Goal: Transaction & Acquisition: Purchase product/service

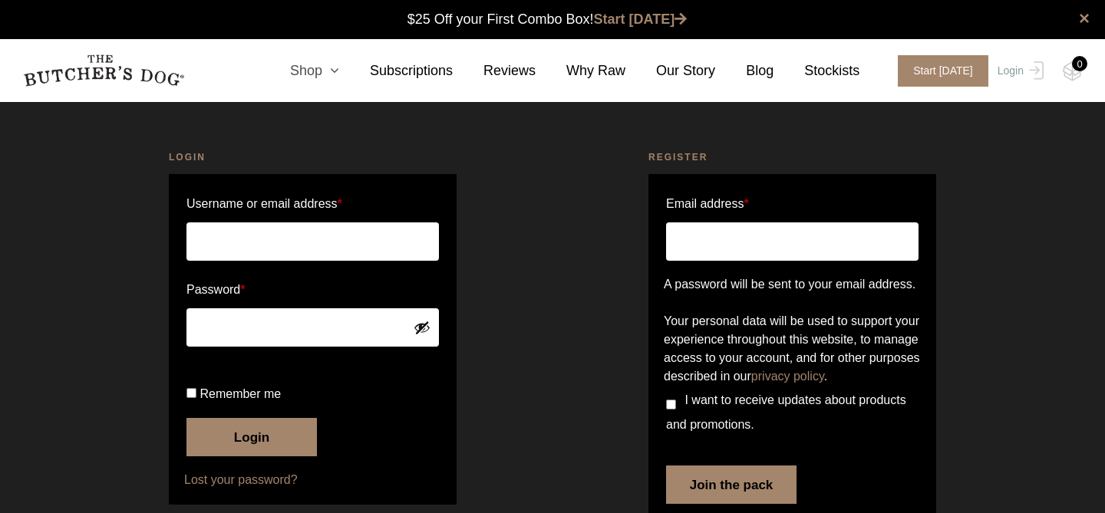
click at [325, 73] on link "Shop" at bounding box center [299, 71] width 80 height 21
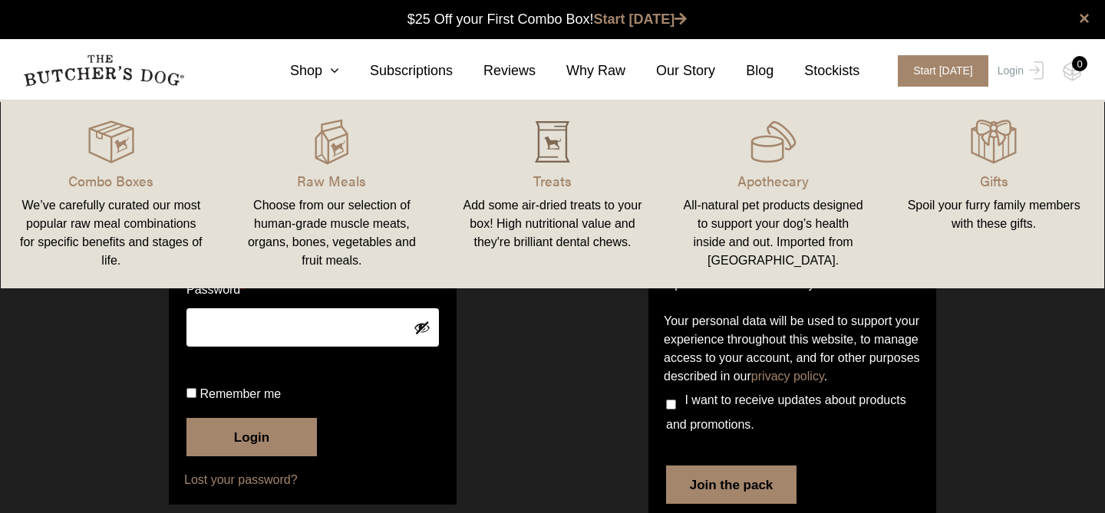
click at [554, 157] on img at bounding box center [552, 142] width 46 height 46
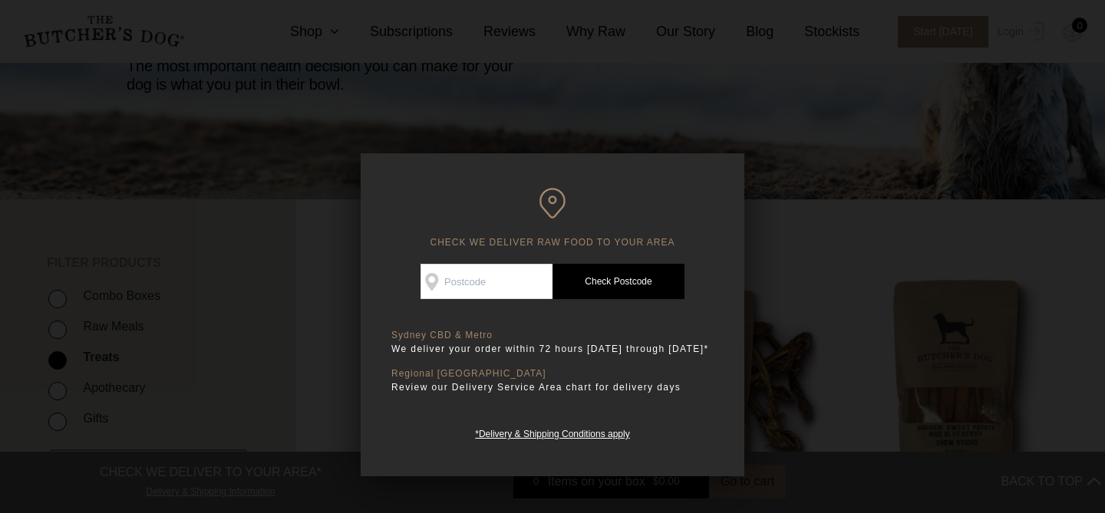
click at [663, 139] on div at bounding box center [552, 256] width 1105 height 513
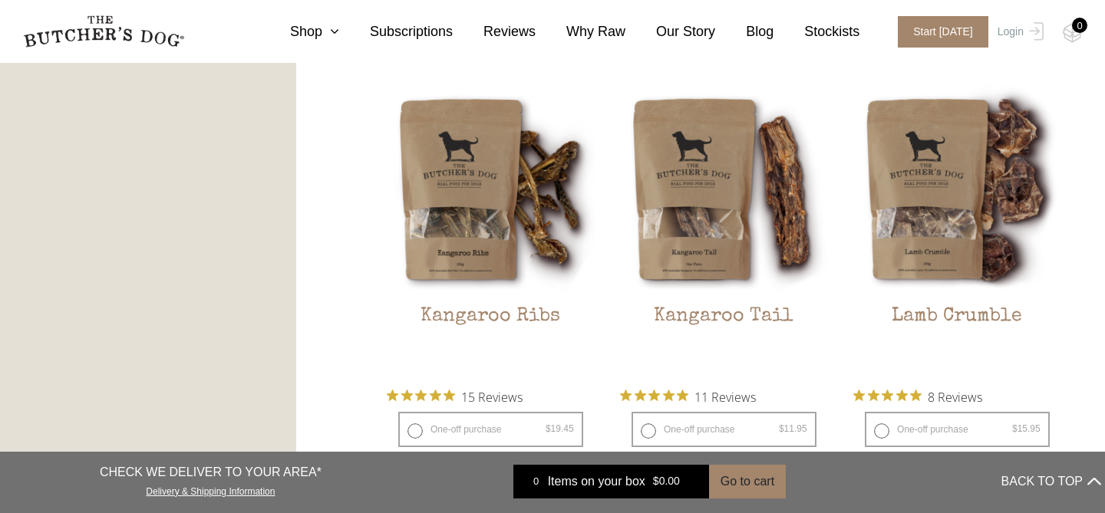
scroll to position [1322, 0]
